Goal: Task Accomplishment & Management: Complete application form

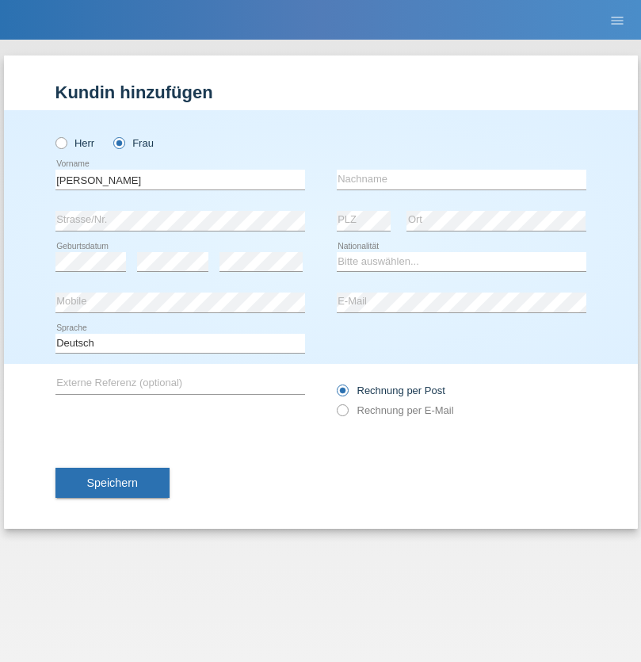
type input "Michaela"
click at [461, 179] on input "text" at bounding box center [462, 180] width 250 height 20
type input "Grisova"
select select "SK"
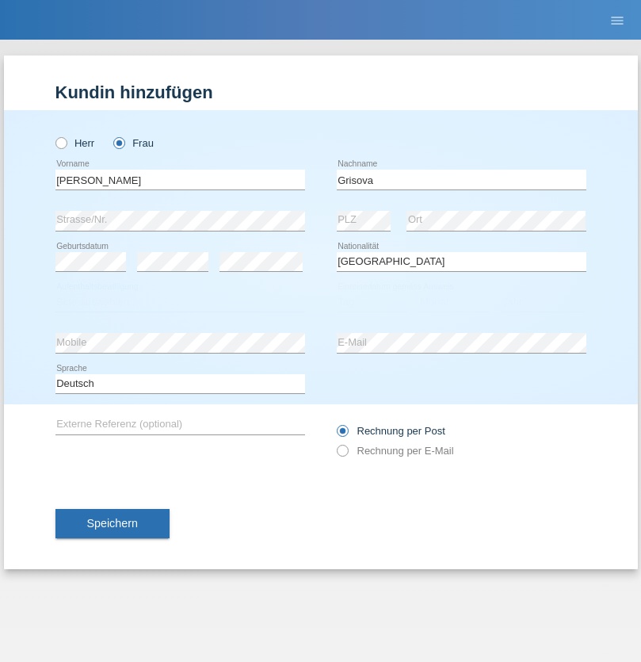
select select "C"
select select "01"
select select "07"
select select "2021"
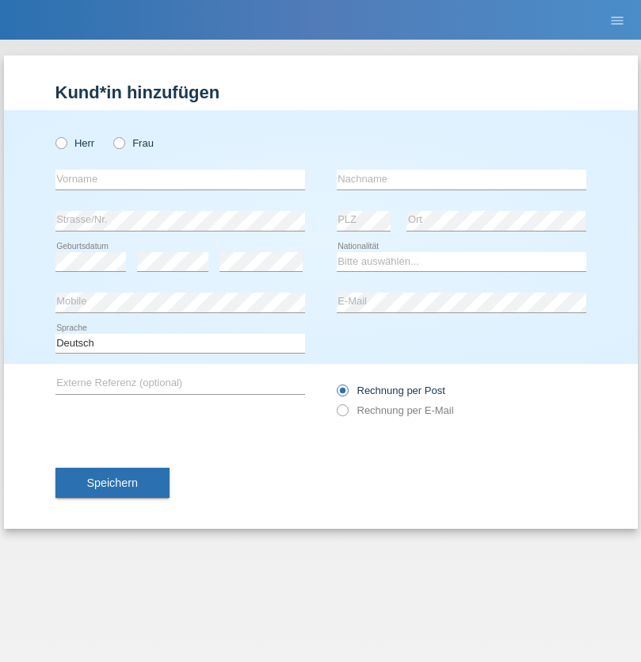
radio input "true"
click at [180, 179] on input "text" at bounding box center [180, 180] width 250 height 20
type input "Maniyam"
click at [461, 179] on input "text" at bounding box center [462, 180] width 250 height 20
type input "[PERSON_NAME]"
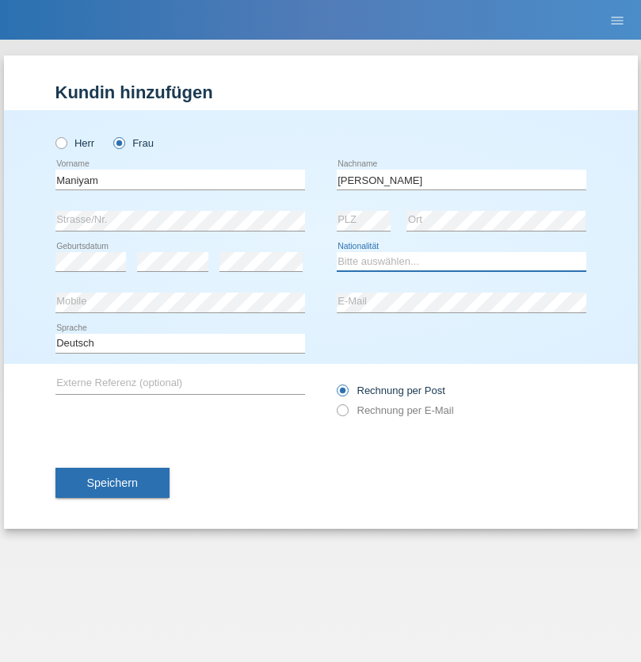
select select "LK"
select select "C"
select select "05"
select select "07"
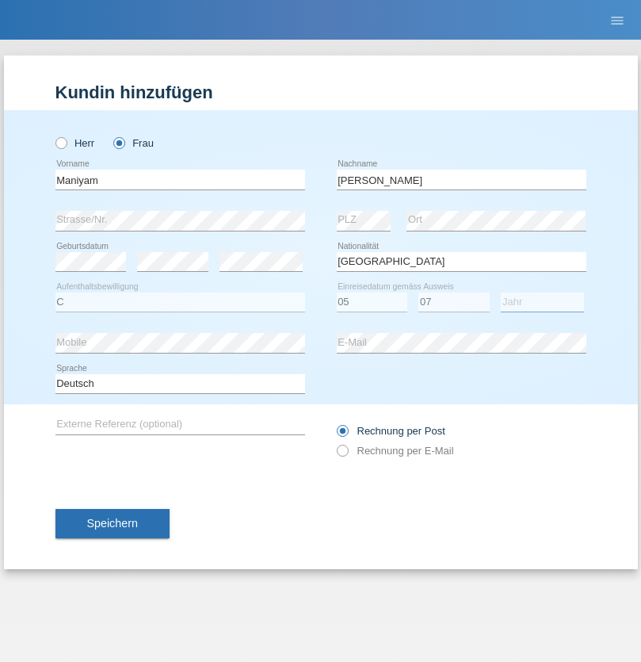
select select "2021"
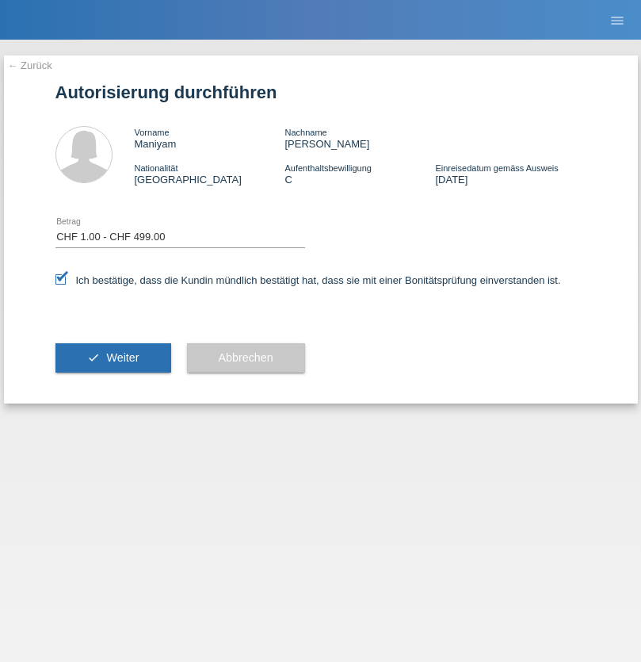
select select "1"
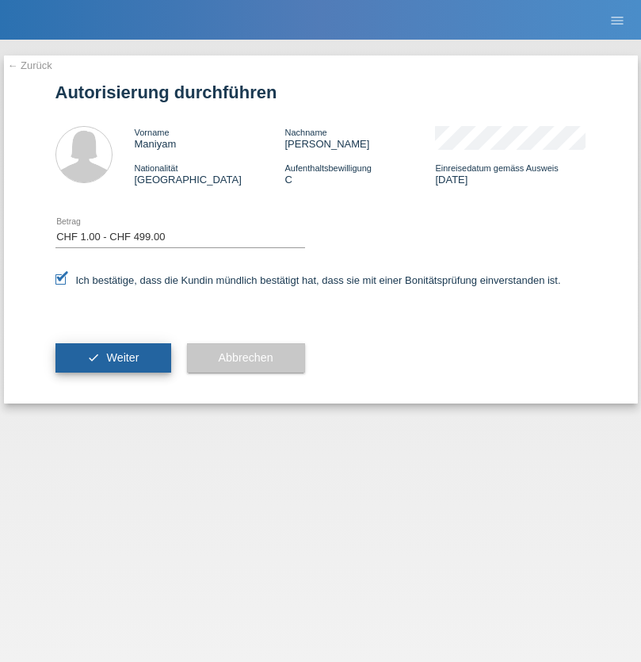
click at [113, 357] on span "Weiter" at bounding box center [122, 357] width 32 height 13
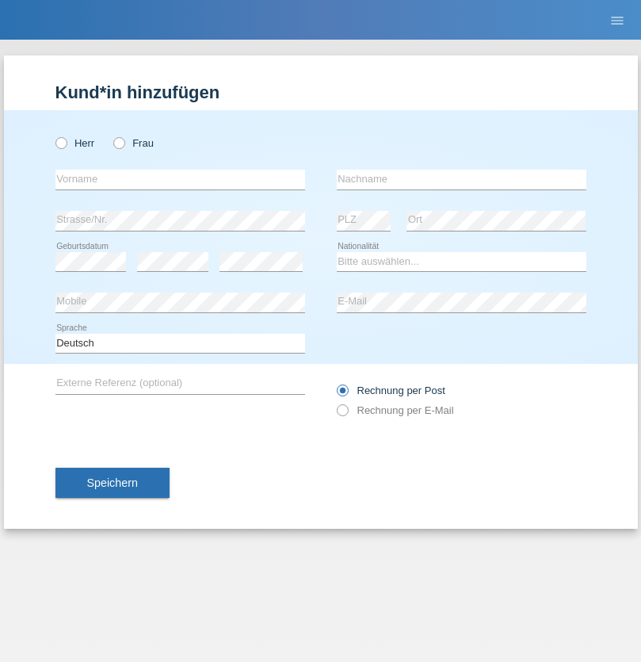
radio input "true"
click at [180, 179] on input "text" at bounding box center [180, 180] width 250 height 20
type input "[PERSON_NAME]"
click at [461, 179] on input "text" at bounding box center [462, 180] width 250 height 20
type input "Mendez"
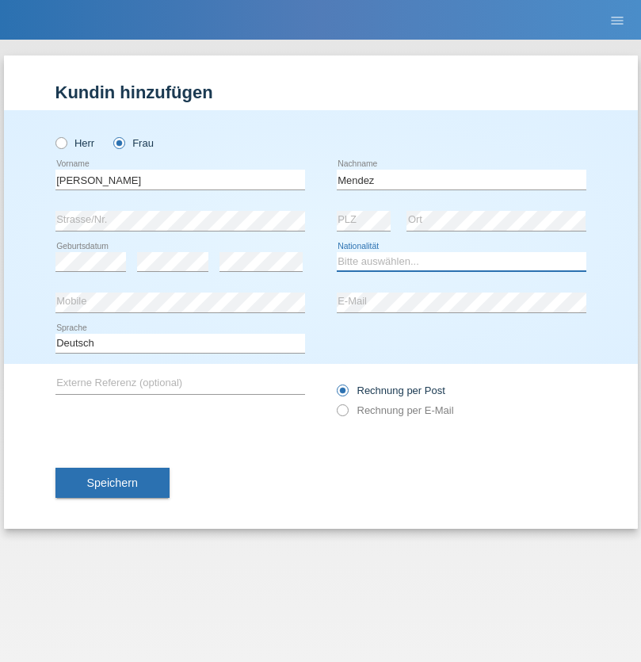
select select "DM"
select select "C"
select select "01"
select select "09"
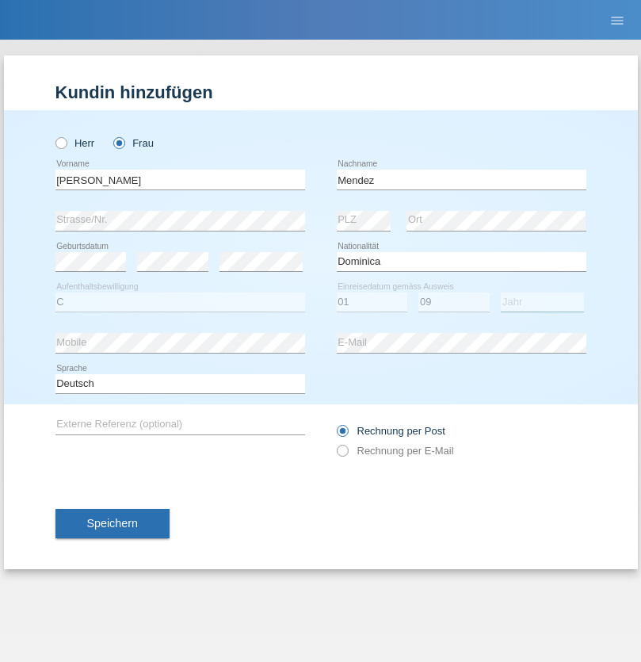
select select "2003"
